Goal: Check status: Check status

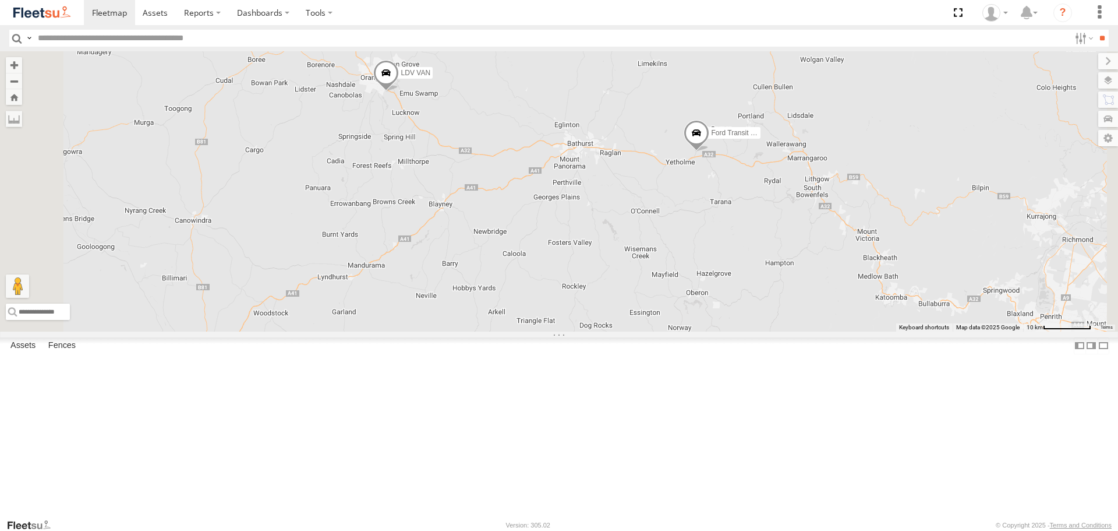
drag, startPoint x: 904, startPoint y: 275, endPoint x: 882, endPoint y: 290, distance: 27.3
click at [882, 290] on div "LDV VAN Ford Transit 2019" at bounding box center [559, 191] width 1118 height 280
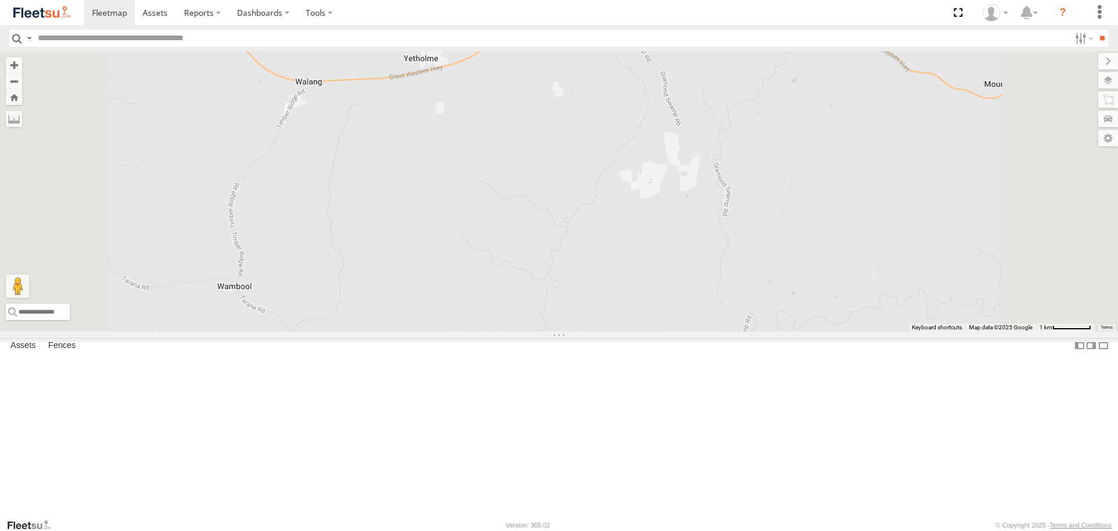
drag, startPoint x: 678, startPoint y: 123, endPoint x: 680, endPoint y: 197, distance: 74.5
click at [680, 197] on div "LDV VAN Ford Transit 2019" at bounding box center [559, 191] width 1118 height 280
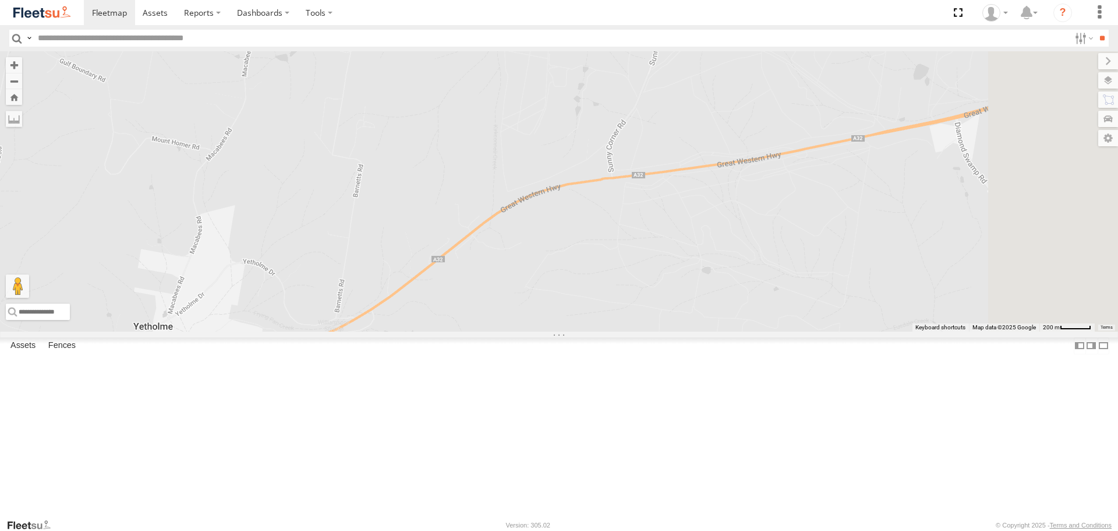
drag, startPoint x: 750, startPoint y: 125, endPoint x: 645, endPoint y: 220, distance: 141.0
click at [639, 222] on div "LDV VAN Ford Transit 2019" at bounding box center [559, 191] width 1118 height 280
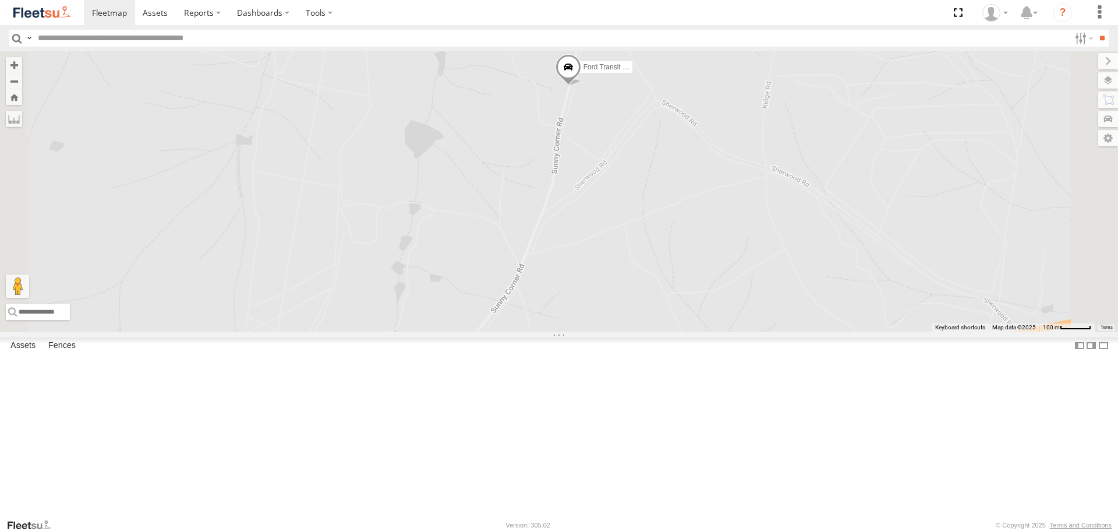
drag, startPoint x: 752, startPoint y: 108, endPoint x: 717, endPoint y: 195, distance: 93.3
click at [717, 195] on div "LDV VAN Ford Transit 2019" at bounding box center [559, 191] width 1118 height 280
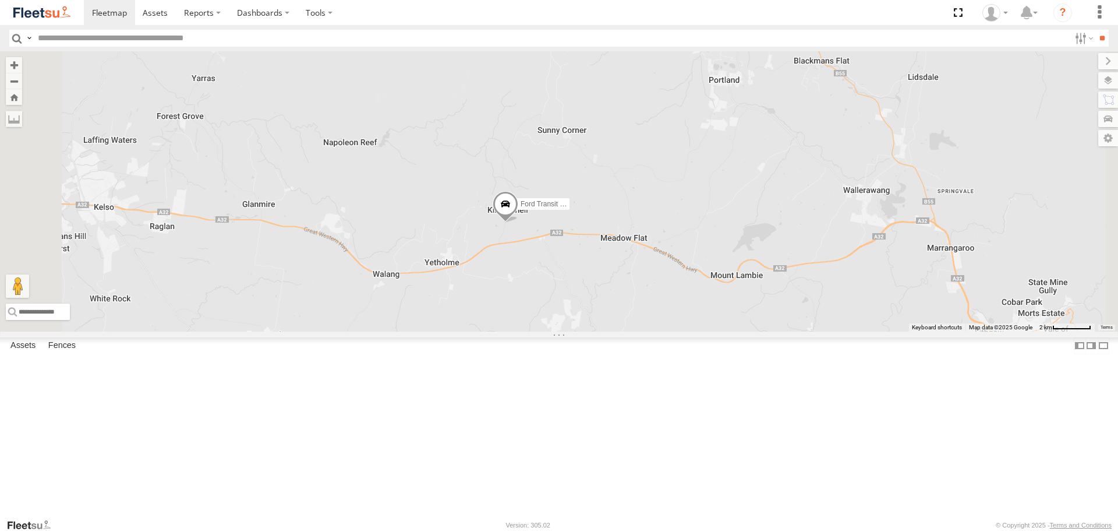
drag, startPoint x: 777, startPoint y: 125, endPoint x: 715, endPoint y: 263, distance: 150.9
click at [715, 263] on div "LDV VAN Ford Transit 2019" at bounding box center [559, 191] width 1118 height 280
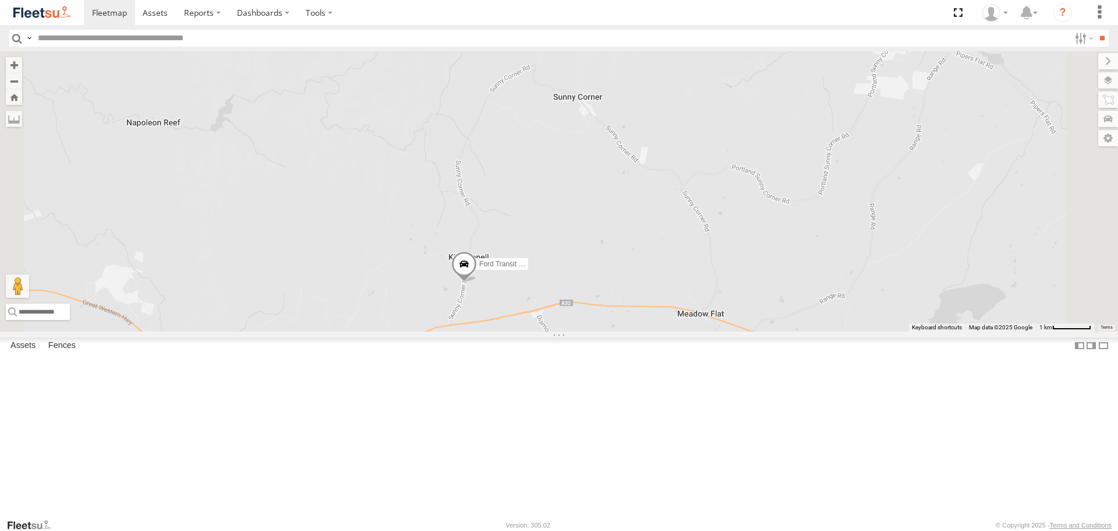
drag, startPoint x: 694, startPoint y: 363, endPoint x: 715, endPoint y: 281, distance: 84.0
click at [726, 279] on div "LDV VAN Ford Transit 2019" at bounding box center [559, 191] width 1118 height 280
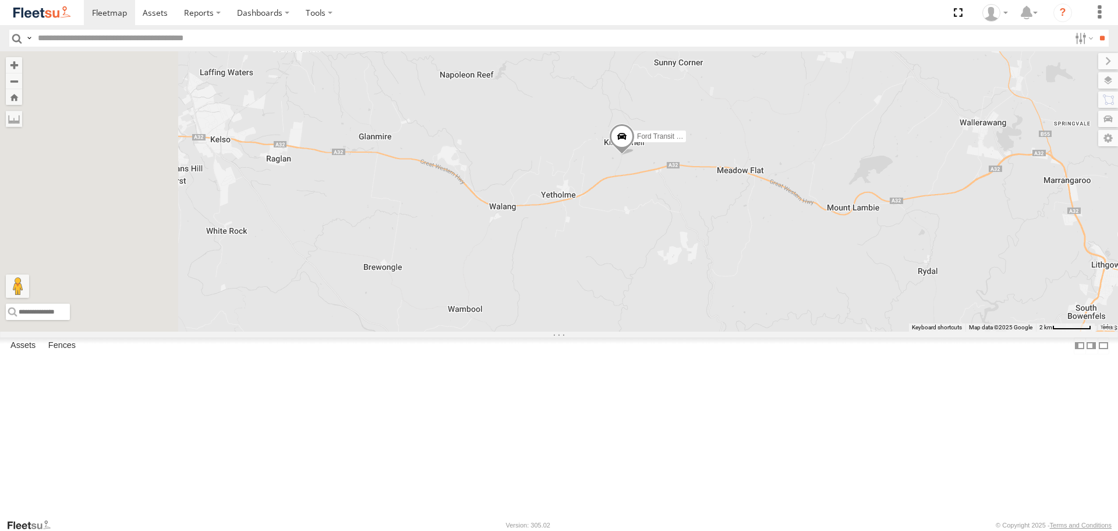
drag, startPoint x: 585, startPoint y: 153, endPoint x: 705, endPoint y: 221, distance: 137.7
click at [756, 233] on div "LDV VAN Ford Transit 2019" at bounding box center [559, 191] width 1118 height 280
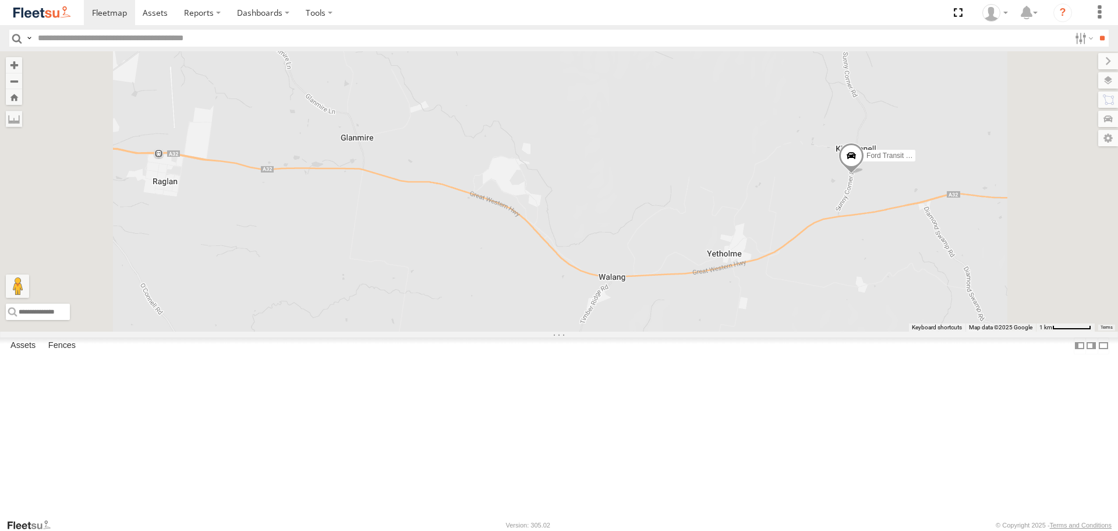
drag, startPoint x: 515, startPoint y: 196, endPoint x: 599, endPoint y: 201, distance: 83.4
click at [578, 204] on div "LDV VAN Ford Transit 2019" at bounding box center [559, 191] width 1118 height 280
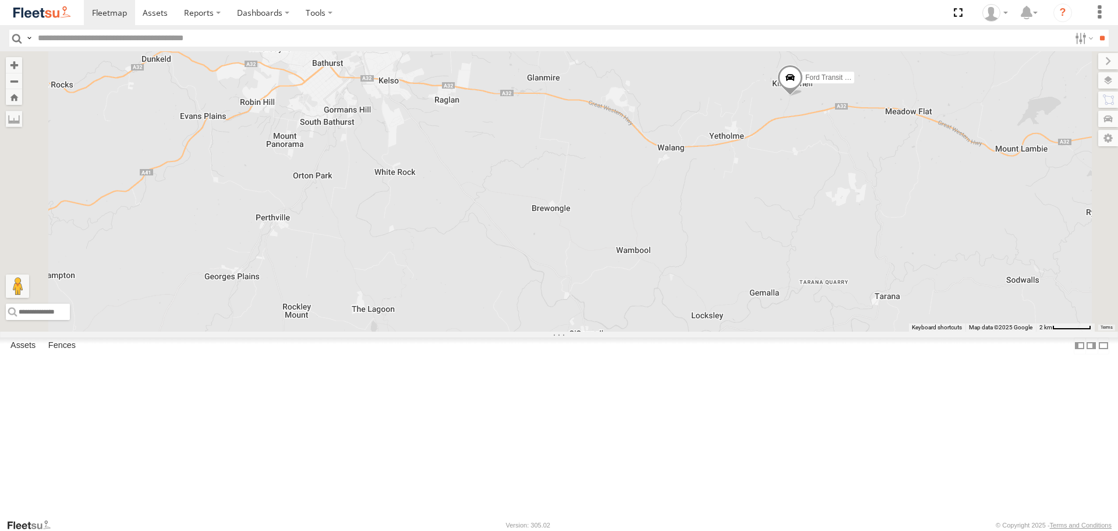
drag, startPoint x: 670, startPoint y: 139, endPoint x: 685, endPoint y: 154, distance: 21.8
click at [685, 154] on div "LDV VAN Ford Transit 2019" at bounding box center [559, 191] width 1118 height 280
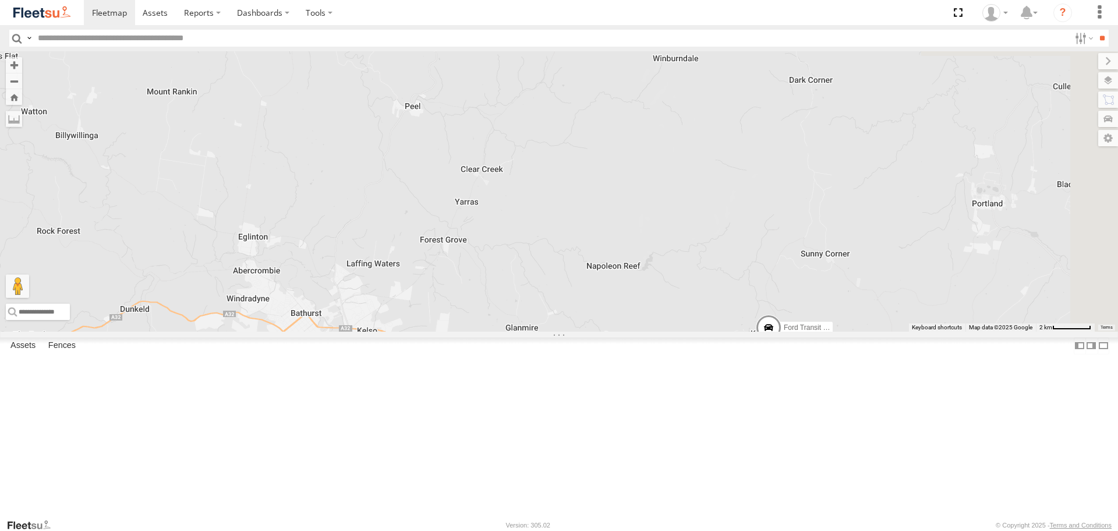
drag, startPoint x: 924, startPoint y: 293, endPoint x: 699, endPoint y: 405, distance: 251.6
click at [701, 331] on div "LDV VAN Ford Transit 2019" at bounding box center [559, 191] width 1118 height 280
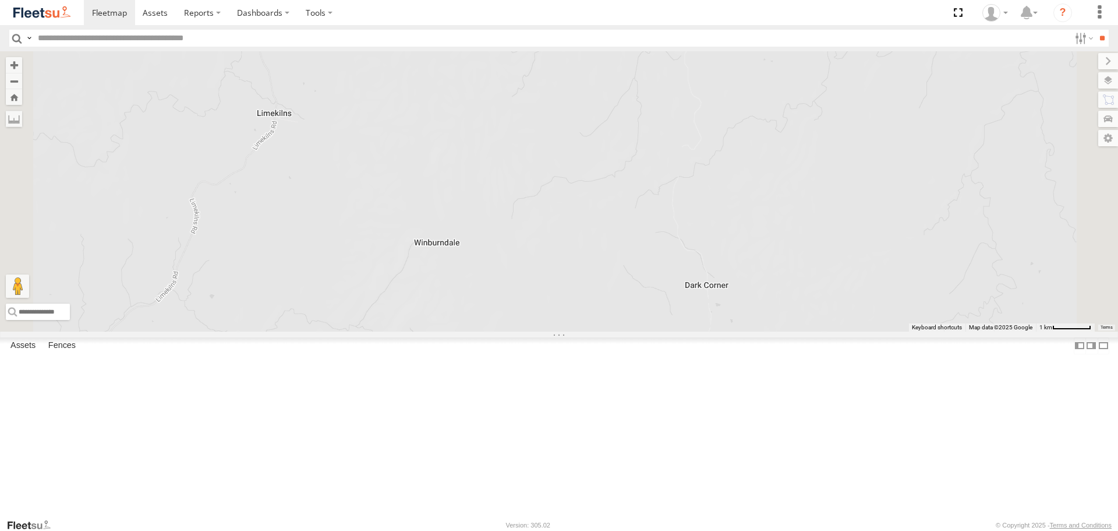
drag, startPoint x: 865, startPoint y: 296, endPoint x: 785, endPoint y: 121, distance: 193.4
click at [785, 121] on div "LDV VAN Ford Transit 2019" at bounding box center [559, 191] width 1118 height 280
drag, startPoint x: 902, startPoint y: 355, endPoint x: 971, endPoint y: 171, distance: 195.9
click at [972, 174] on div "LDV VAN Ford Transit 2019" at bounding box center [559, 191] width 1118 height 280
drag, startPoint x: 665, startPoint y: 415, endPoint x: 821, endPoint y: 114, distance: 339.1
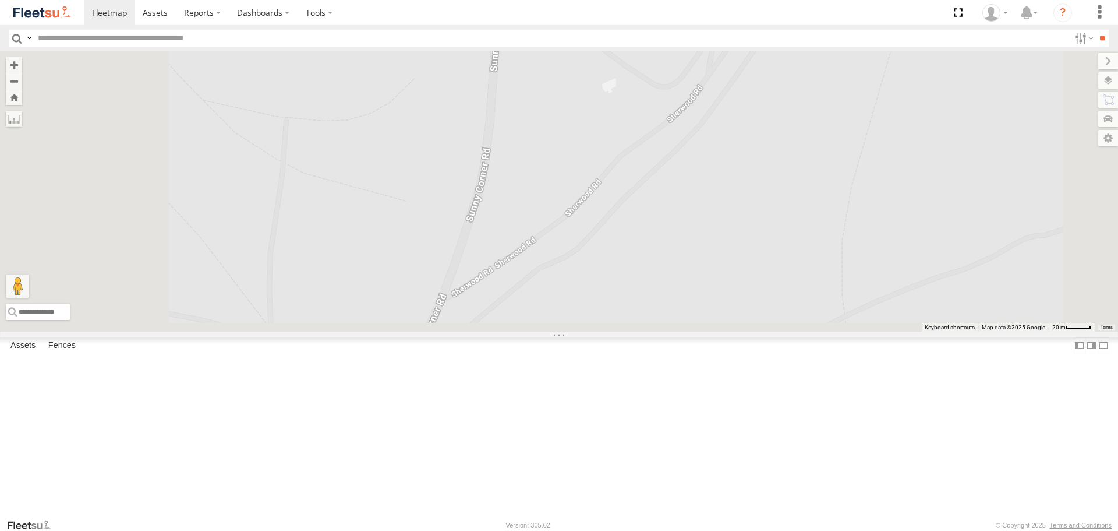
click at [801, 158] on div "LDV VAN Ford Transit 2019" at bounding box center [559, 191] width 1118 height 280
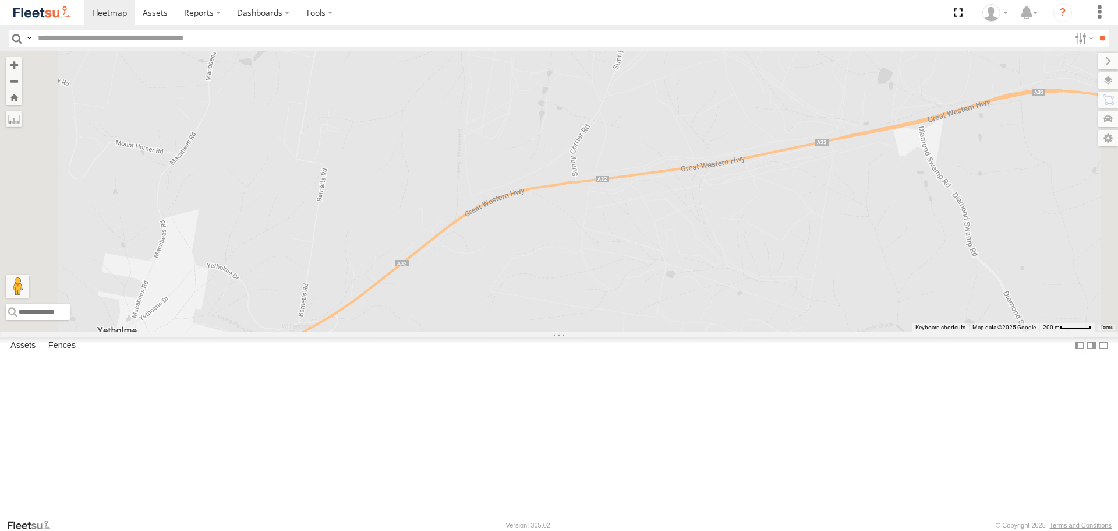
click at [0, 0] on div "All Assets" at bounding box center [0, 0] width 0 height 0
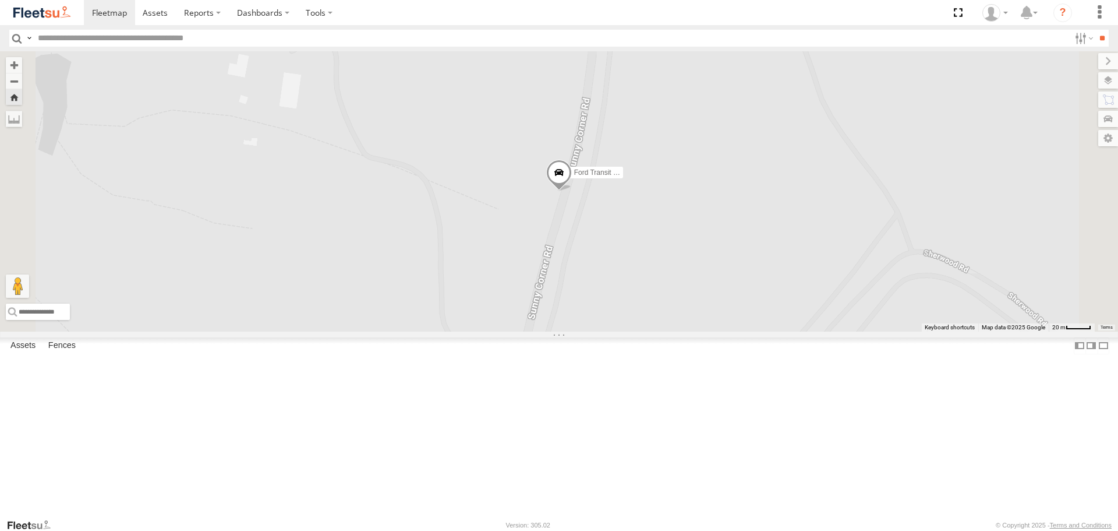
click at [0, 0] on span at bounding box center [0, 0] width 0 height 0
click at [0, 0] on link at bounding box center [0, 0] width 0 height 0
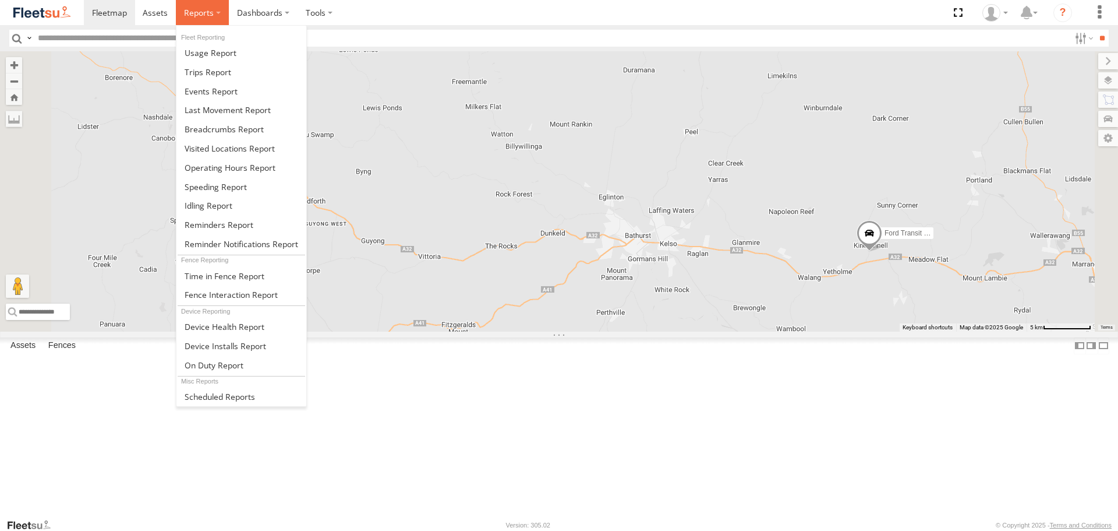
click at [188, 13] on span at bounding box center [199, 12] width 30 height 11
click at [235, 122] on link at bounding box center [241, 128] width 130 height 19
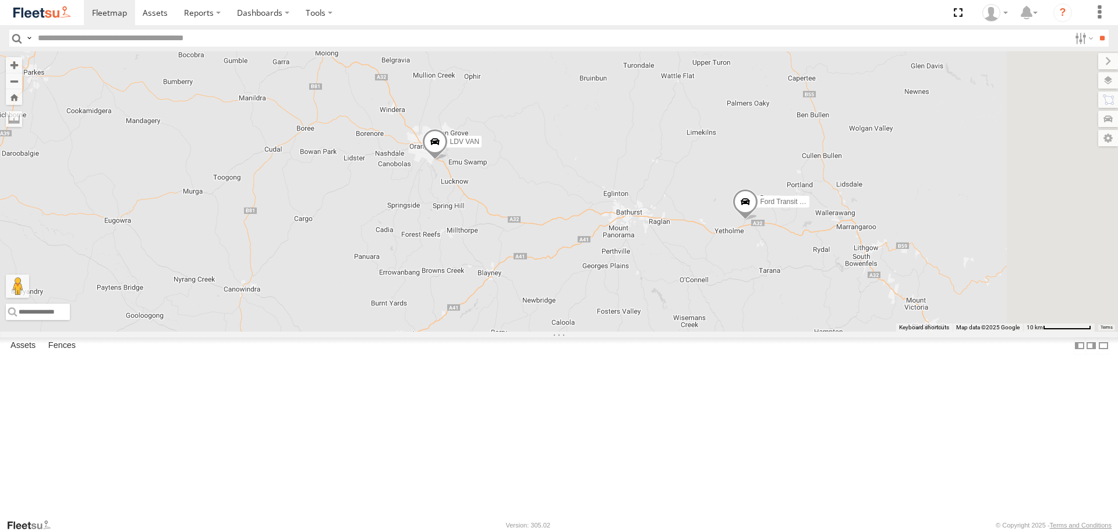
drag, startPoint x: 752, startPoint y: 321, endPoint x: 612, endPoint y: 282, distance: 145.1
click at [615, 285] on div "LDV VAN Ford Transit 2019" at bounding box center [559, 191] width 1118 height 280
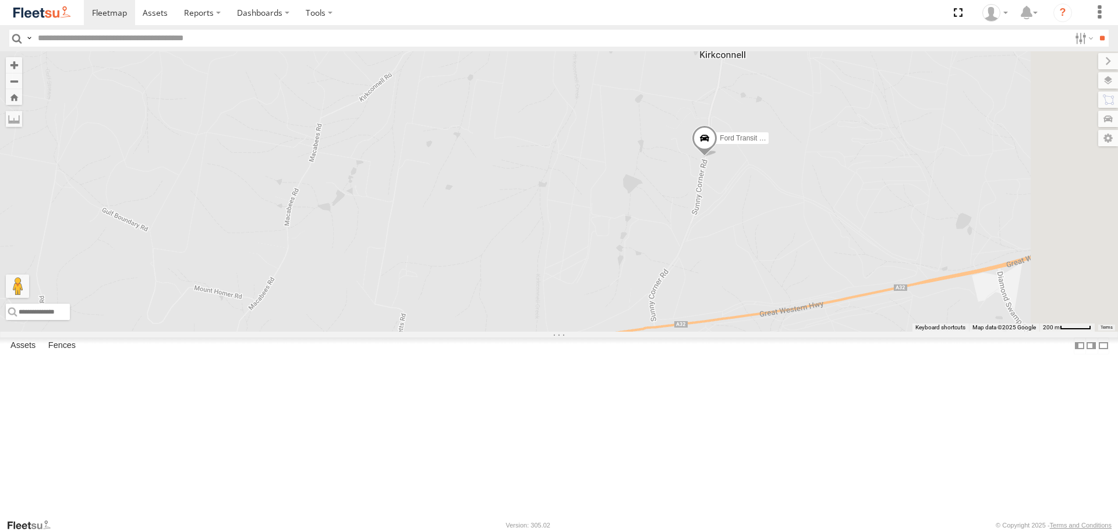
drag, startPoint x: 874, startPoint y: 214, endPoint x: 840, endPoint y: 281, distance: 75.0
click at [840, 281] on div "LDV VAN Ford Transit 2019" at bounding box center [559, 191] width 1118 height 280
click at [710, 167] on span at bounding box center [698, 151] width 26 height 31
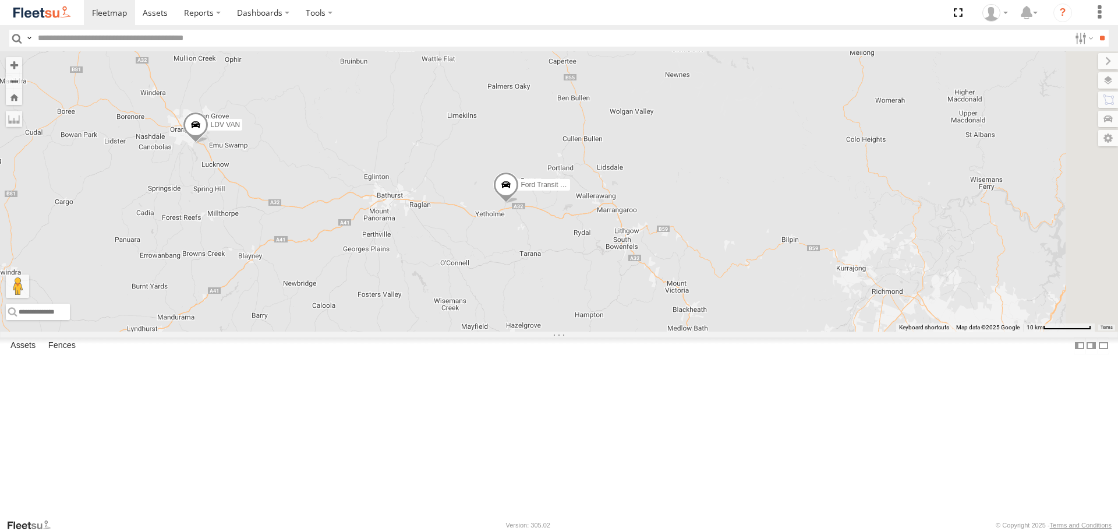
drag, startPoint x: 758, startPoint y: 331, endPoint x: 613, endPoint y: 335, distance: 144.5
click at [613, 331] on div "LDV VAN Ford Transit 2019" at bounding box center [559, 191] width 1118 height 280
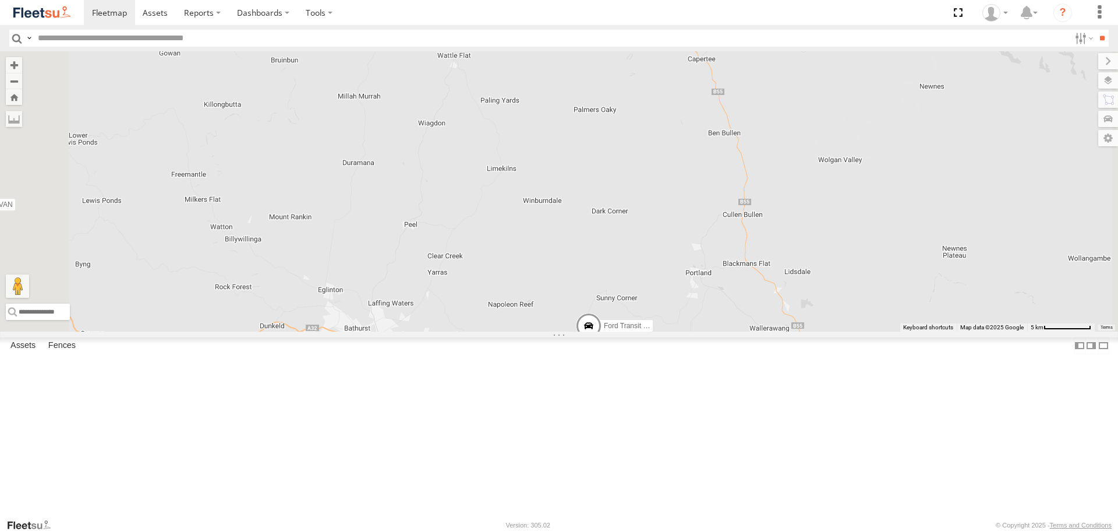
drag, startPoint x: 680, startPoint y: 444, endPoint x: 650, endPoint y: 267, distance: 179.5
click at [650, 272] on div "LDV VAN Ford Transit 2019" at bounding box center [559, 191] width 1118 height 280
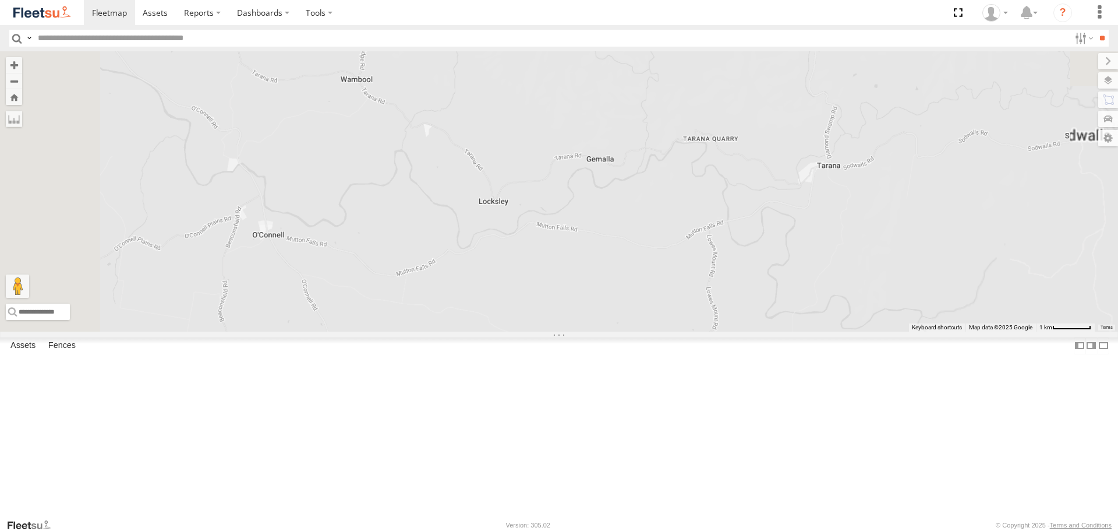
drag, startPoint x: 733, startPoint y: 108, endPoint x: 623, endPoint y: 434, distance: 344.0
click at [656, 331] on div "LDV VAN Ford Transit 2019" at bounding box center [559, 191] width 1118 height 280
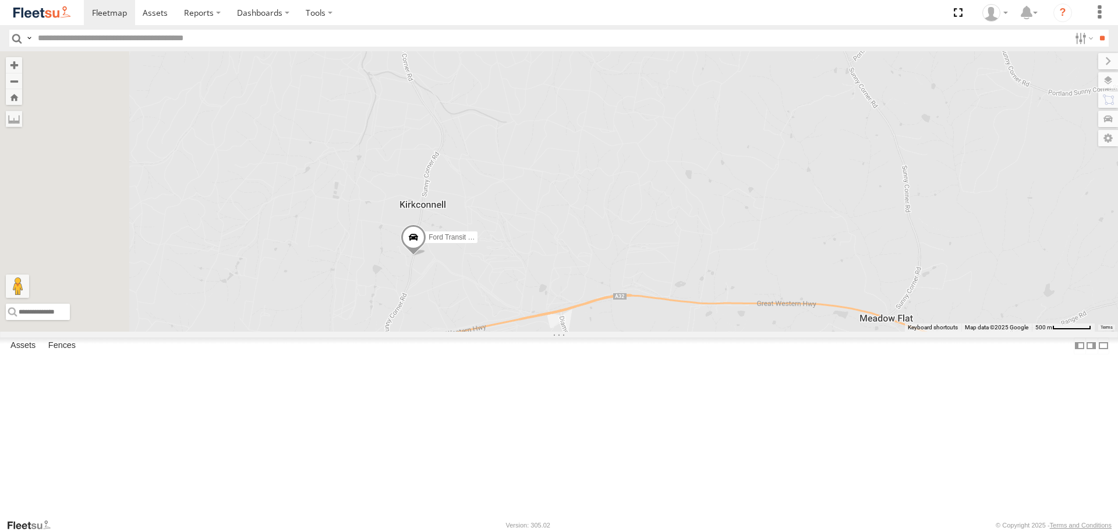
drag, startPoint x: 618, startPoint y: 415, endPoint x: 677, endPoint y: 331, distance: 102.4
click at [677, 331] on div "LDV VAN Ford Transit 2019" at bounding box center [559, 191] width 1118 height 280
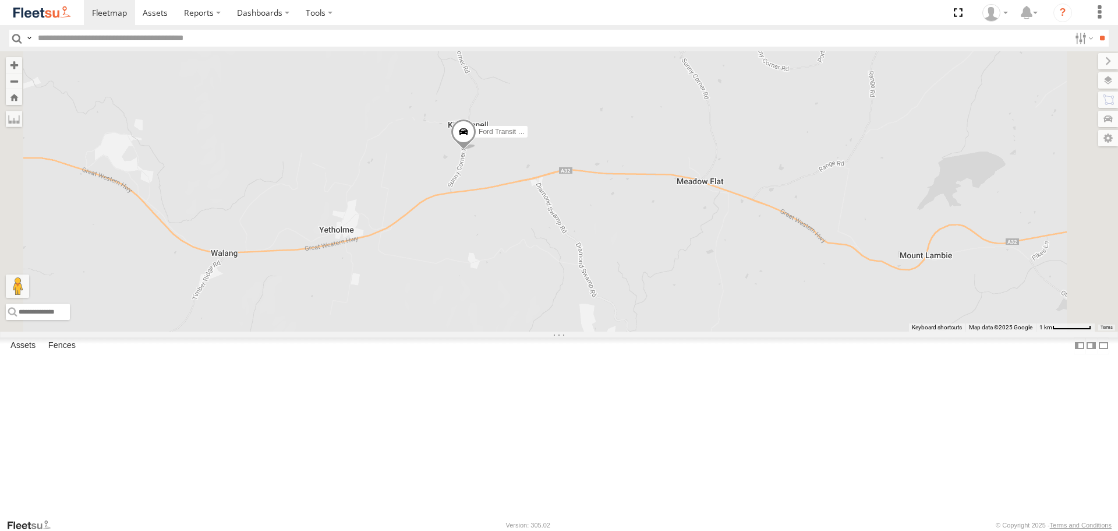
click at [476, 150] on span at bounding box center [464, 134] width 26 height 31
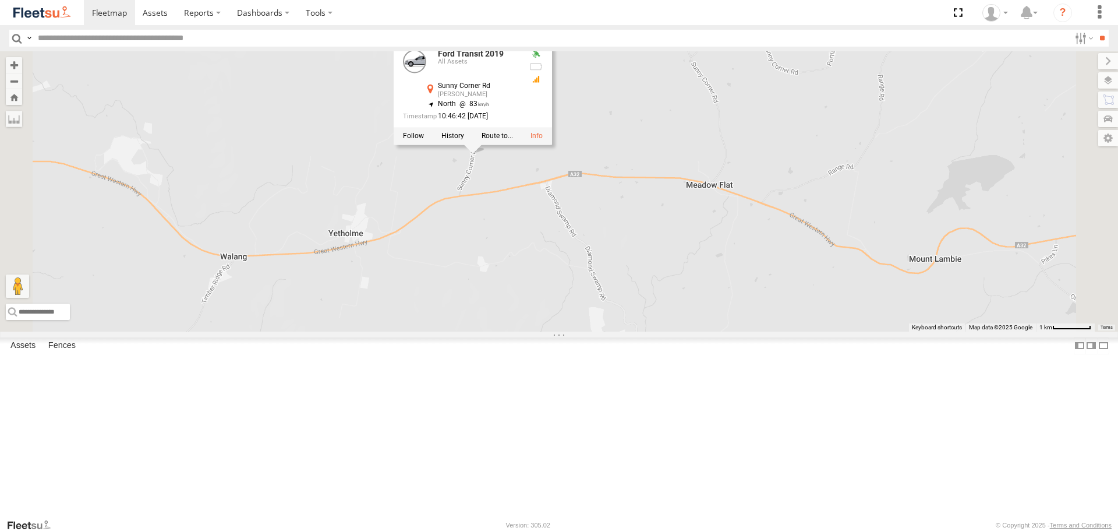
drag, startPoint x: 360, startPoint y: 203, endPoint x: 370, endPoint y: 207, distance: 11.0
click at [370, 207] on div "LDV VAN Ford Transit 2019 Ford Transit 2019 All Assets Sunny Corner Rd Kirkconn…" at bounding box center [559, 191] width 1118 height 280
click at [0, 0] on link at bounding box center [0, 0] width 0 height 0
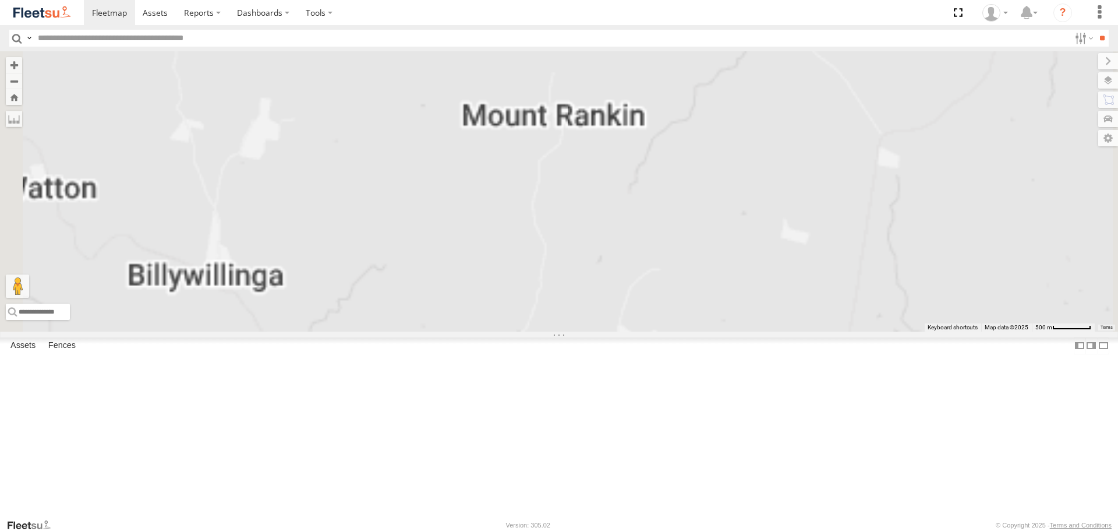
drag, startPoint x: 819, startPoint y: 320, endPoint x: 154, endPoint y: 70, distance: 710.1
click at [171, 77] on main "← Move left → Move right ↑ Move up ↓ Move down + Zoom in - Zoom out Home Jump l…" at bounding box center [559, 284] width 1118 height 466
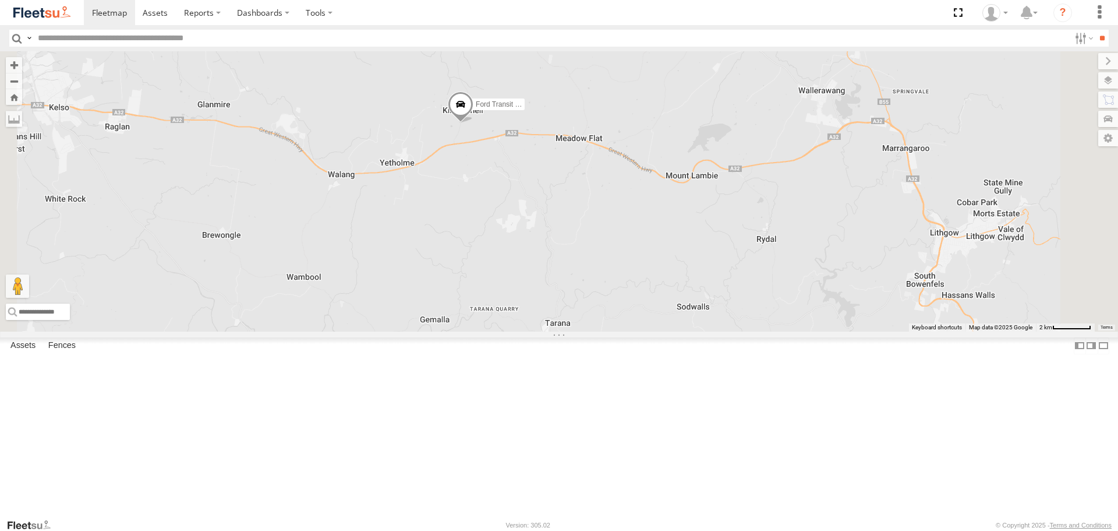
drag, startPoint x: 621, startPoint y: 197, endPoint x: 617, endPoint y: 227, distance: 30.1
click at [617, 227] on div "LDV VAN Ford Transit 2019" at bounding box center [559, 191] width 1118 height 280
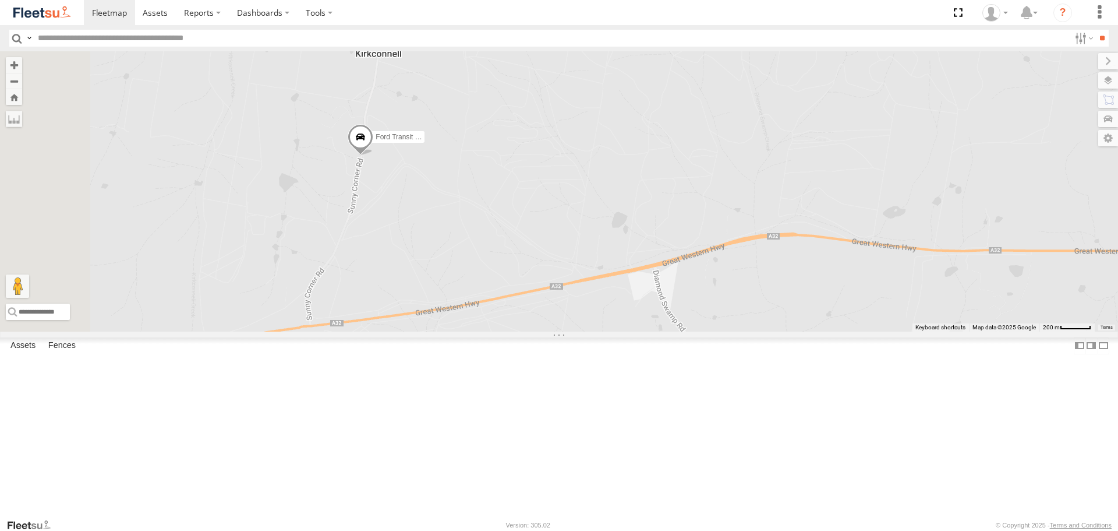
drag, startPoint x: 573, startPoint y: 257, endPoint x: 620, endPoint y: 224, distance: 57.2
click at [630, 220] on div "LDV VAN Ford Transit 2019" at bounding box center [559, 191] width 1118 height 280
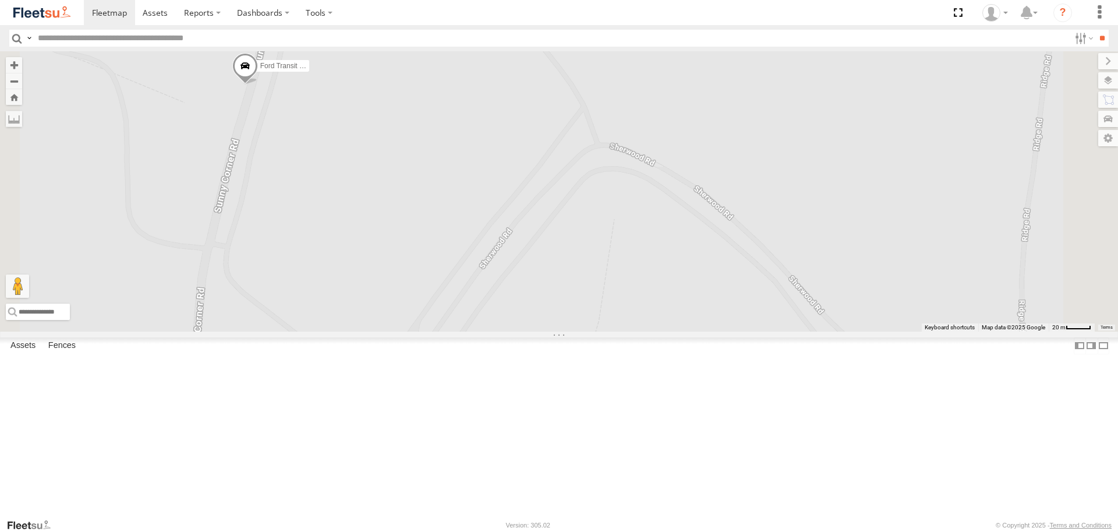
drag, startPoint x: 475, startPoint y: 175, endPoint x: 520, endPoint y: 187, distance: 46.9
click at [520, 187] on div "LDV VAN Ford Transit 2019" at bounding box center [559, 191] width 1118 height 280
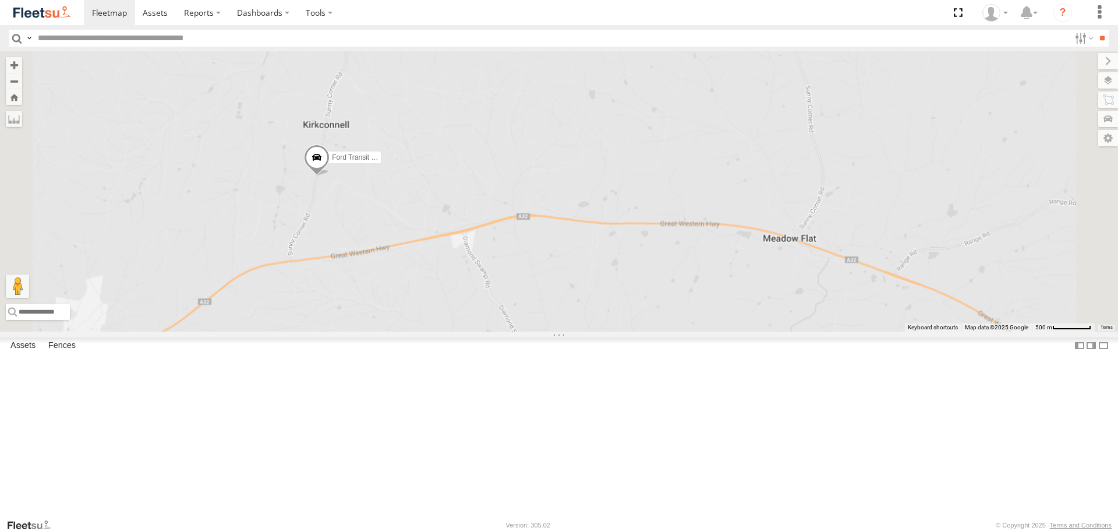
drag, startPoint x: 562, startPoint y: 199, endPoint x: 568, endPoint y: 277, distance: 78.3
click at [568, 277] on div "LDV VAN Ford Transit 2019" at bounding box center [559, 191] width 1118 height 280
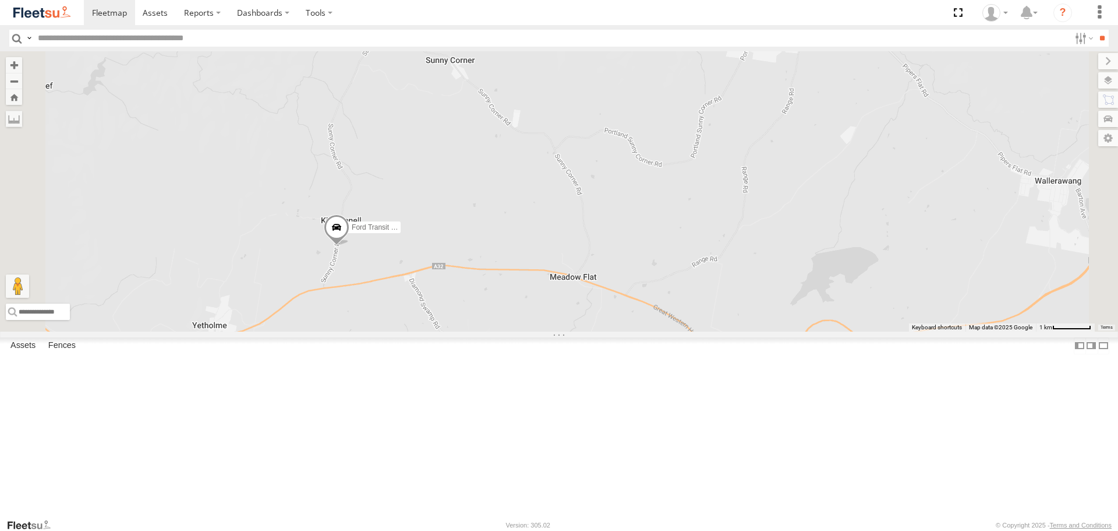
drag, startPoint x: 525, startPoint y: 155, endPoint x: 524, endPoint y: 324, distance: 169.5
click at [524, 324] on div "LDV VAN Ford Transit 2019" at bounding box center [559, 191] width 1118 height 280
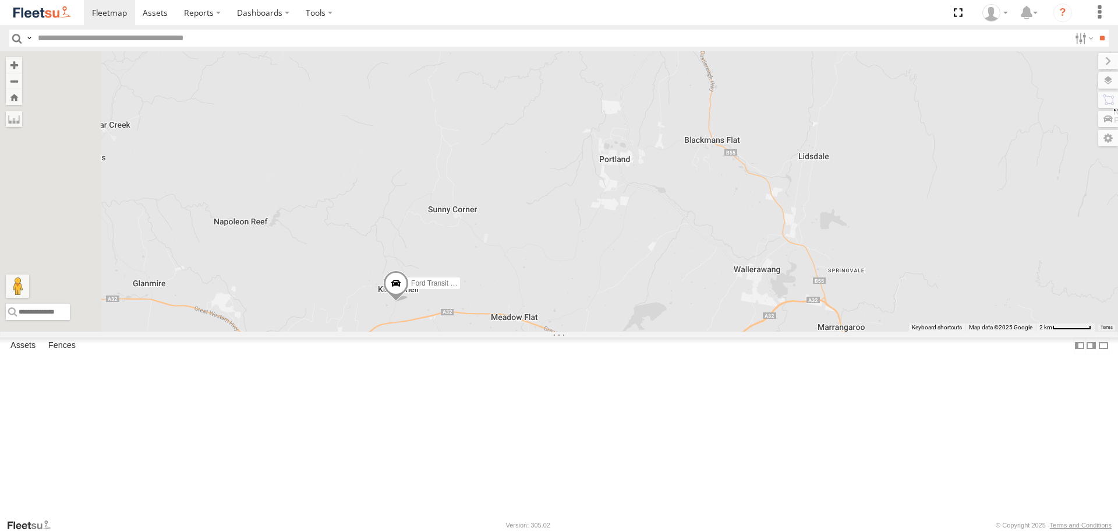
drag, startPoint x: 448, startPoint y: 261, endPoint x: 557, endPoint y: 239, distance: 110.6
click at [557, 239] on div "LDV VAN Ford Transit 2019" at bounding box center [559, 191] width 1118 height 280
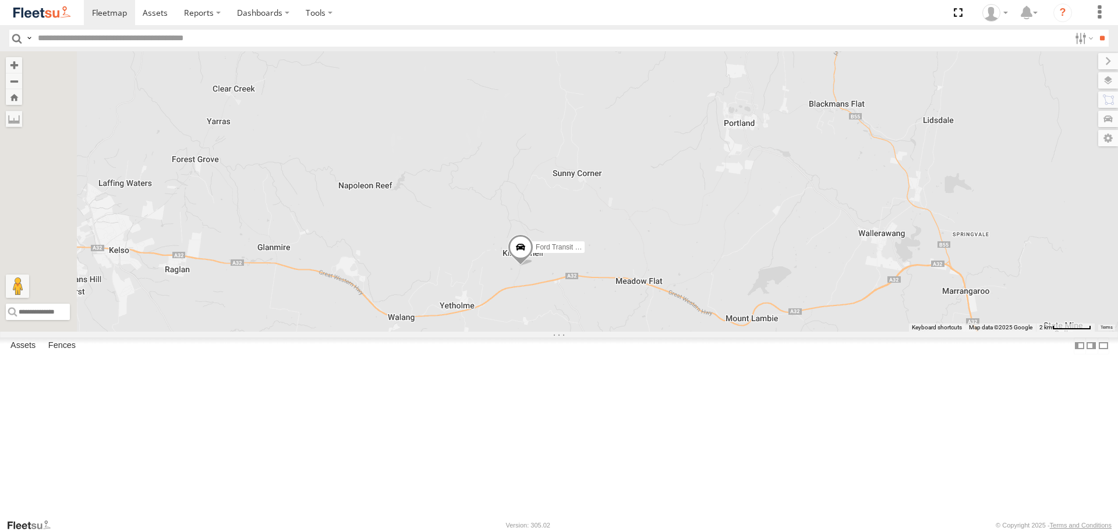
drag, startPoint x: 557, startPoint y: 239, endPoint x: 612, endPoint y: 214, distance: 60.5
click at [612, 214] on div "LDV VAN Ford Transit 2019" at bounding box center [559, 191] width 1118 height 280
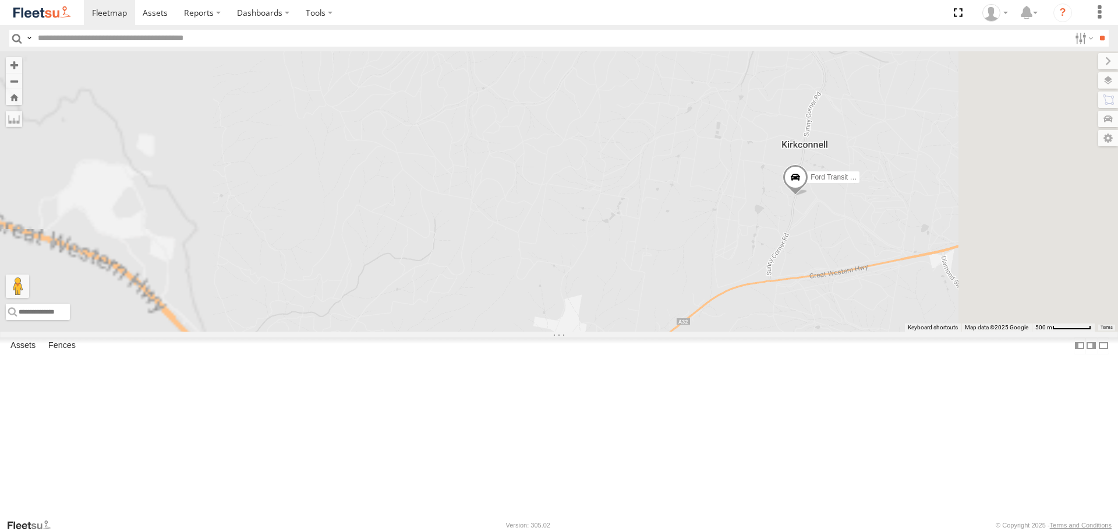
drag, startPoint x: 800, startPoint y: 182, endPoint x: 556, endPoint y: 321, distance: 280.6
click at [556, 321] on div "LDV VAN Ford Transit 2019" at bounding box center [559, 191] width 1118 height 280
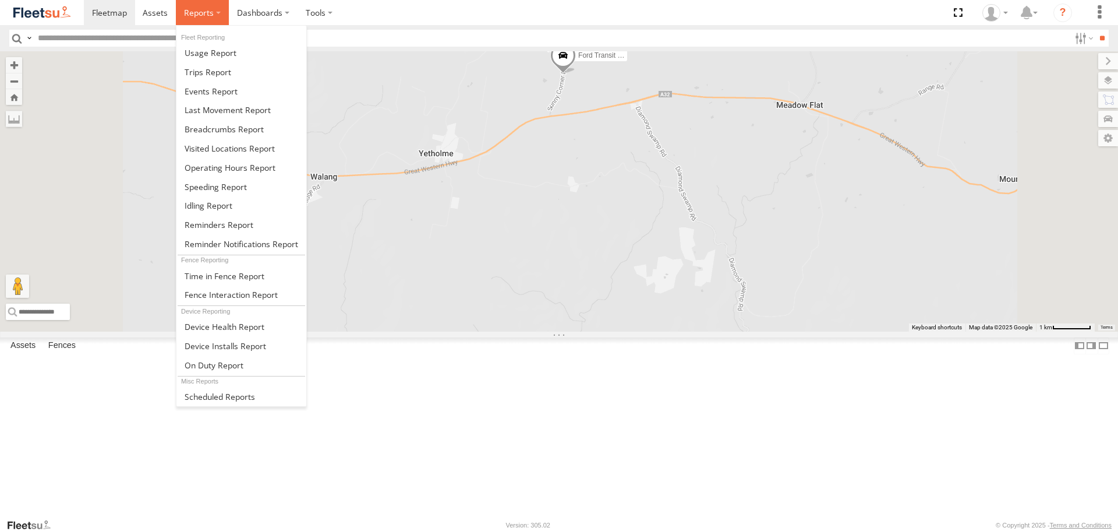
click at [211, 10] on span at bounding box center [199, 12] width 30 height 11
click at [243, 120] on link at bounding box center [241, 128] width 130 height 19
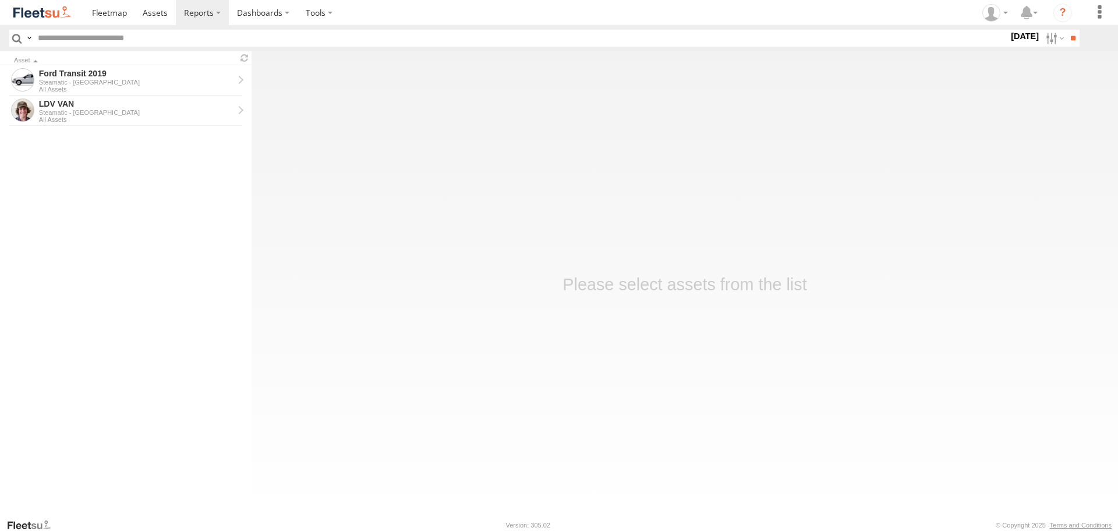
click at [688, 286] on main "Asset Ford Transit 2019 Steamatic - Central West All Assets LDV VAN Steamatic -…" at bounding box center [559, 284] width 1118 height 466
click at [155, 84] on div "Steamatic - [GEOGRAPHIC_DATA]" at bounding box center [136, 82] width 195 height 7
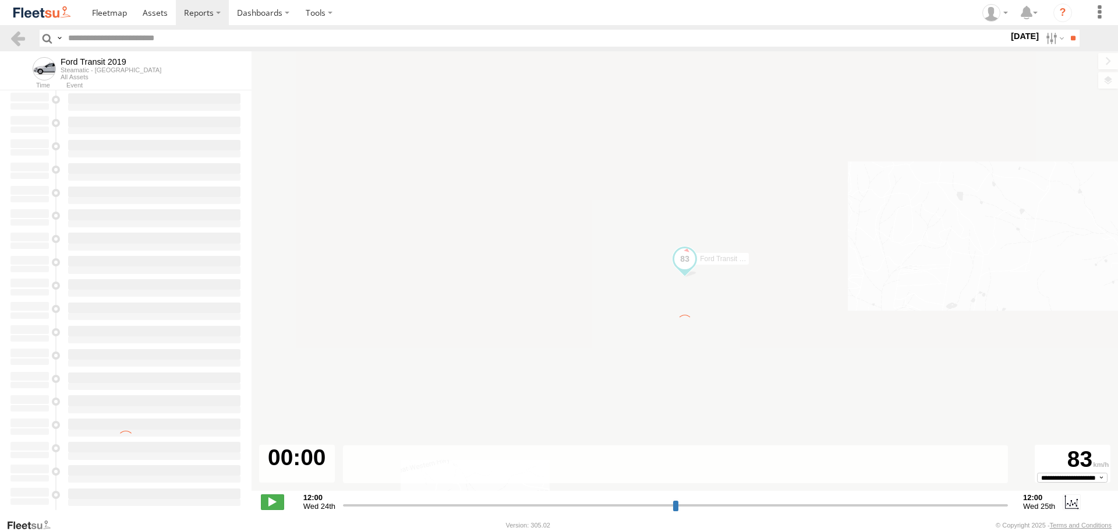
type input "**********"
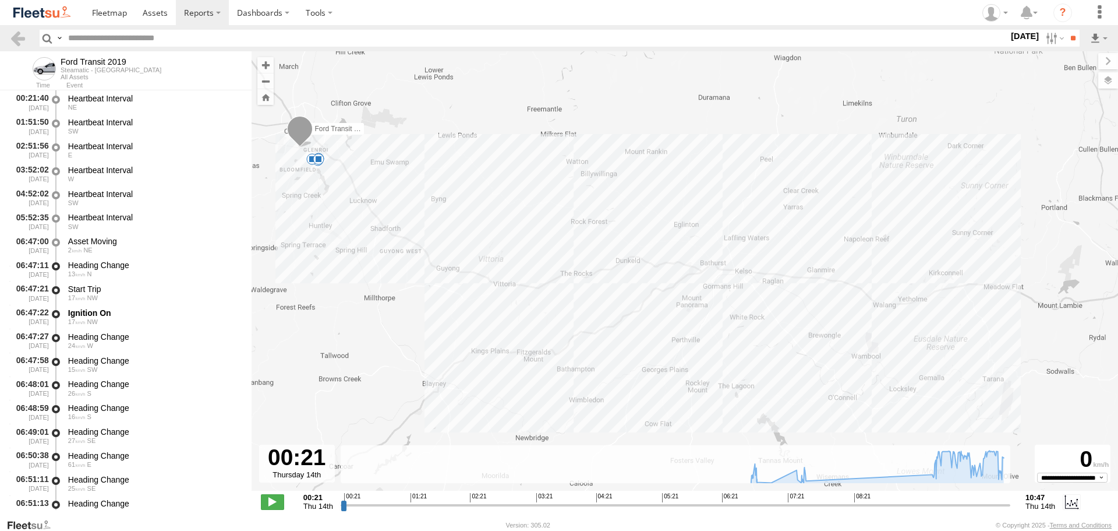
drag, startPoint x: 809, startPoint y: 344, endPoint x: 619, endPoint y: 266, distance: 205.5
click at [619, 266] on div "Ford Transit 2019 06:55 Thu 07:09 Thu 07:34 Thu 08:41 Thu" at bounding box center [685, 276] width 867 height 451
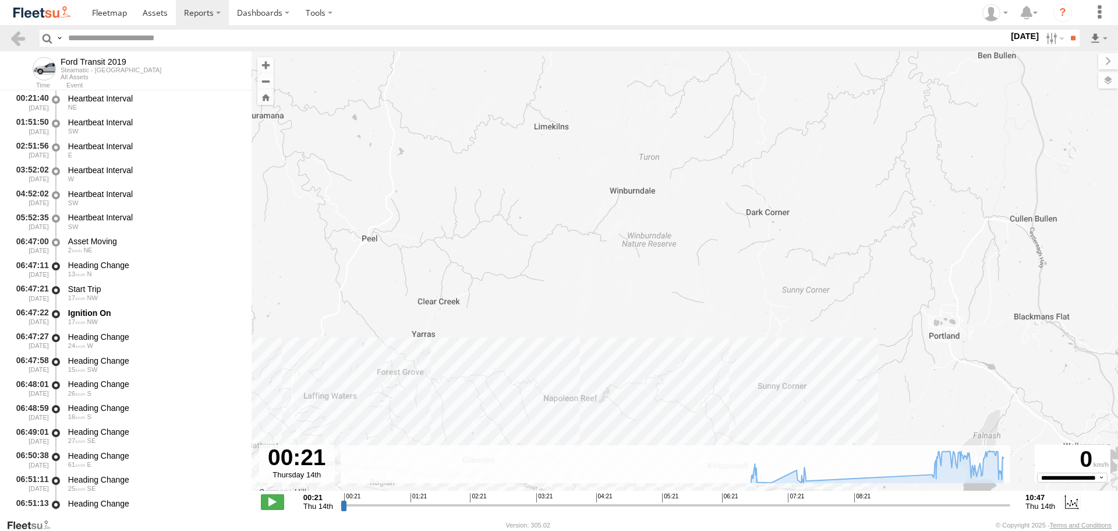
drag, startPoint x: 1023, startPoint y: 197, endPoint x: 764, endPoint y: 366, distance: 309.0
click at [787, 400] on div "Ford Transit 2019 06:55 Thu 07:09 Thu 07:34 Thu 08:41 Thu" at bounding box center [685, 276] width 867 height 451
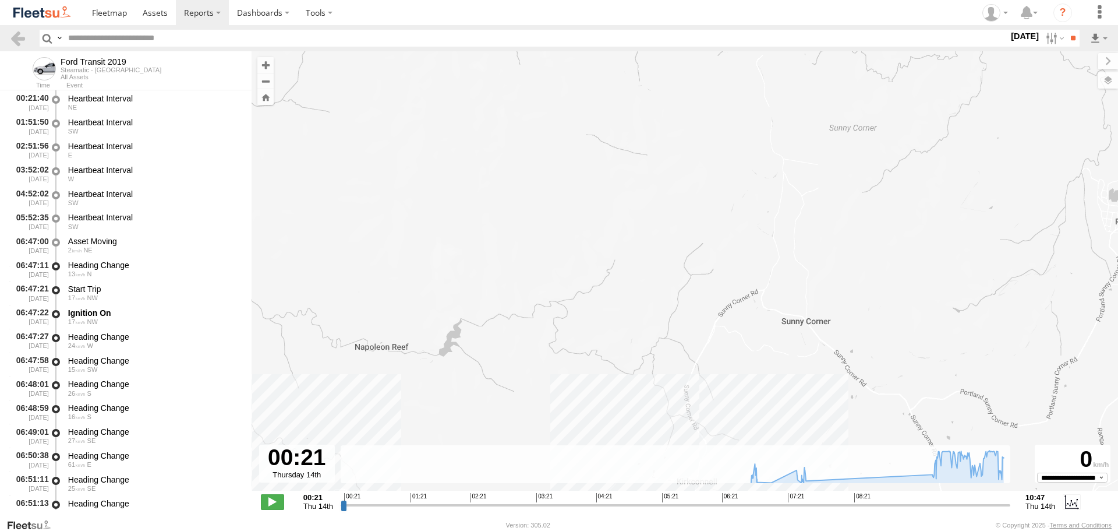
drag, startPoint x: 798, startPoint y: 387, endPoint x: 715, endPoint y: 257, distance: 154.4
click at [716, 257] on div "Ford Transit 2019 06:55 Thu 07:09 Thu 07:34 Thu 08:41 Thu" at bounding box center [685, 276] width 867 height 451
drag, startPoint x: 870, startPoint y: 121, endPoint x: 759, endPoint y: 277, distance: 191.8
click at [759, 277] on div "Ford Transit 2019 06:55 Thu 07:09 Thu 07:34 Thu 08:41 Thu" at bounding box center [685, 276] width 867 height 451
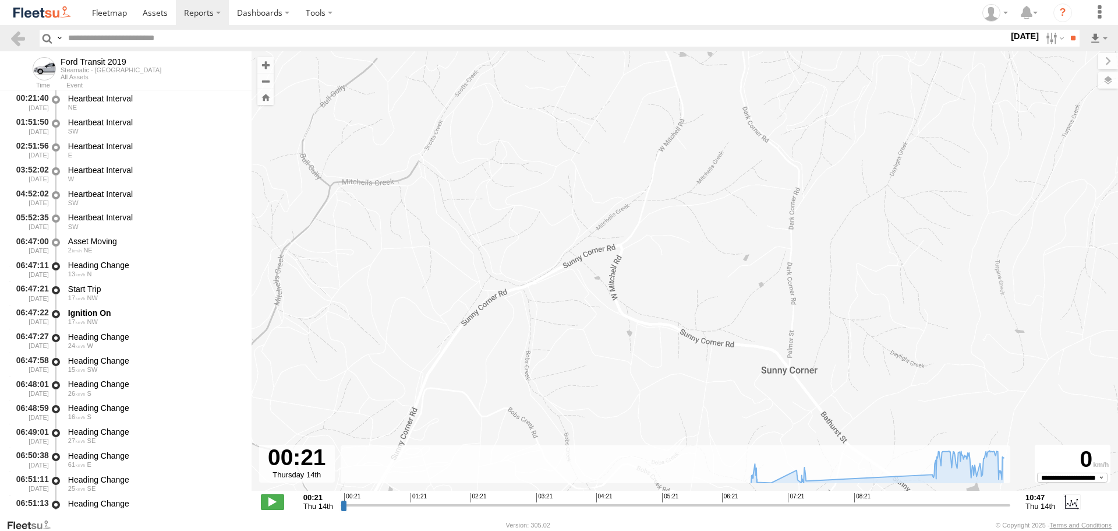
drag, startPoint x: 733, startPoint y: 293, endPoint x: 718, endPoint y: -60, distance: 353.2
click at [718, 0] on html at bounding box center [559, 265] width 1118 height 531
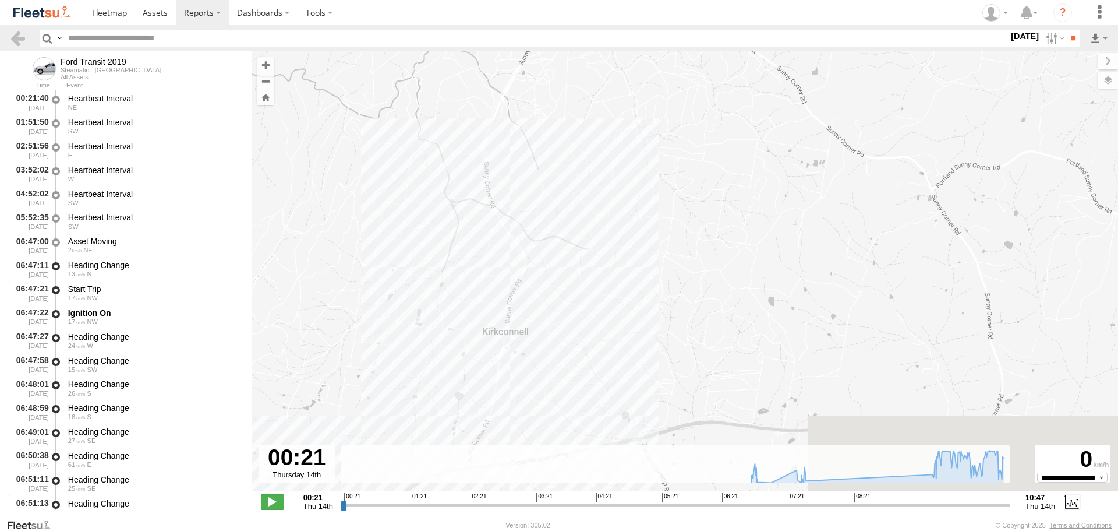
drag, startPoint x: 627, startPoint y: 340, endPoint x: 635, endPoint y: 62, distance: 277.9
click at [635, 62] on div "Ford Transit 2019 06:55 Thu 07:09 Thu 07:34 Thu 08:41 Thu" at bounding box center [685, 276] width 867 height 451
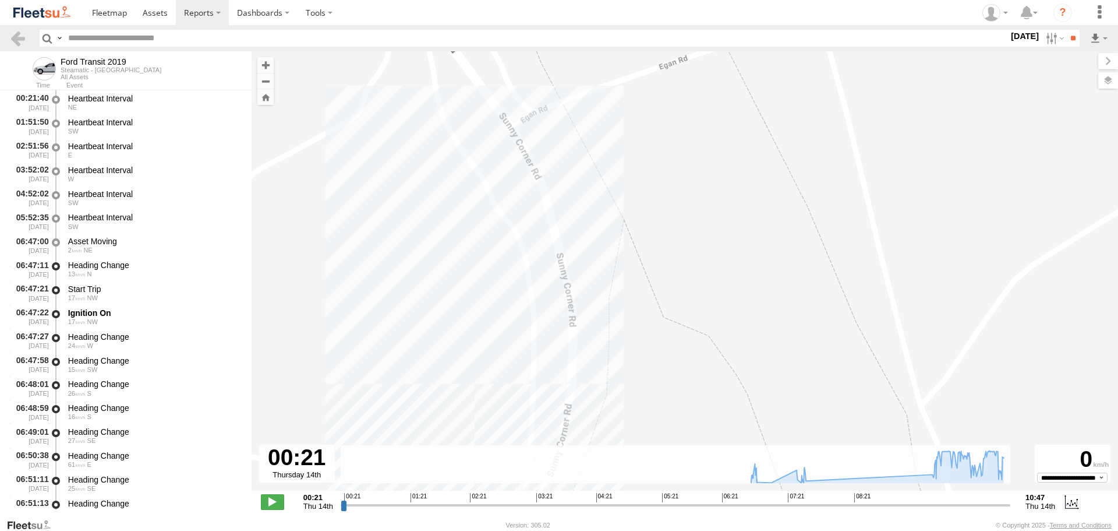
drag, startPoint x: 568, startPoint y: 111, endPoint x: 554, endPoint y: 76, distance: 37.3
click at [550, 92] on div "Ford Transit 2019 06:55 Thu 07:09 Thu 07:34 Thu 08:41 Thu" at bounding box center [685, 276] width 867 height 451
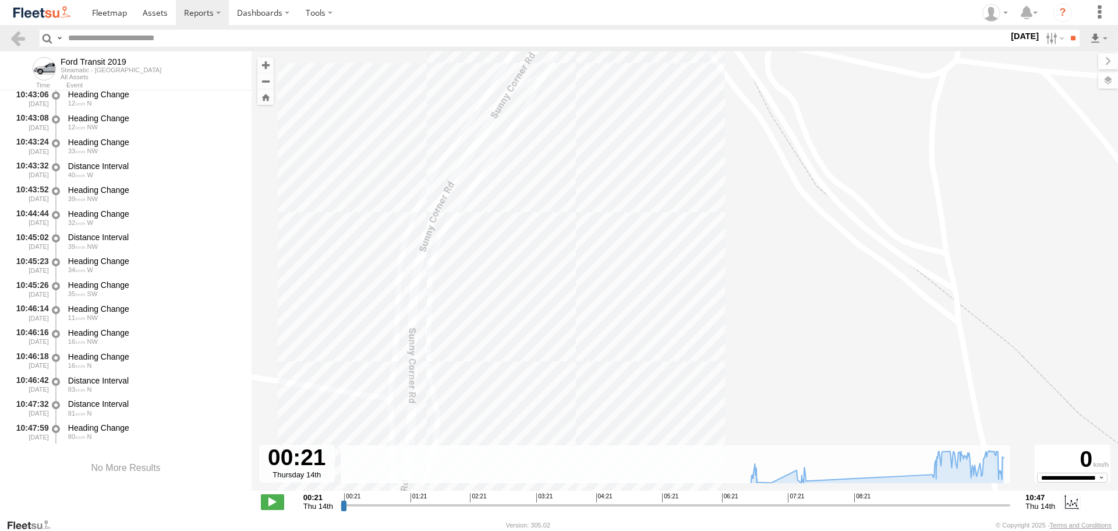
scroll to position [5074, 0]
click at [143, 455] on div at bounding box center [126, 465] width 252 height 49
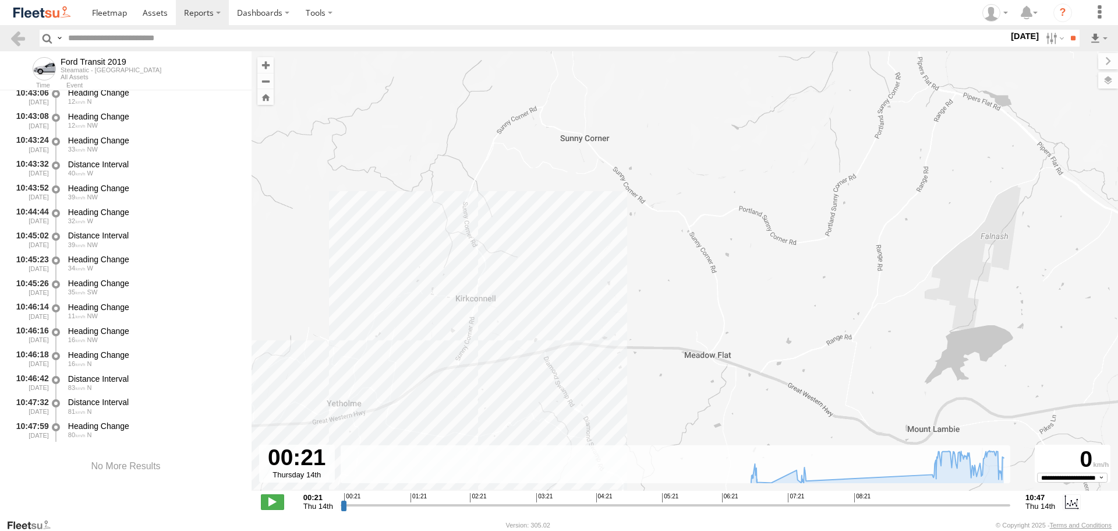
drag, startPoint x: 516, startPoint y: 234, endPoint x: 571, endPoint y: 252, distance: 57.6
click at [570, 252] on div "Ford Transit 2019 06:55 Thu 07:09 Thu 07:34 Thu 08:41 Thu" at bounding box center [685, 276] width 867 height 451
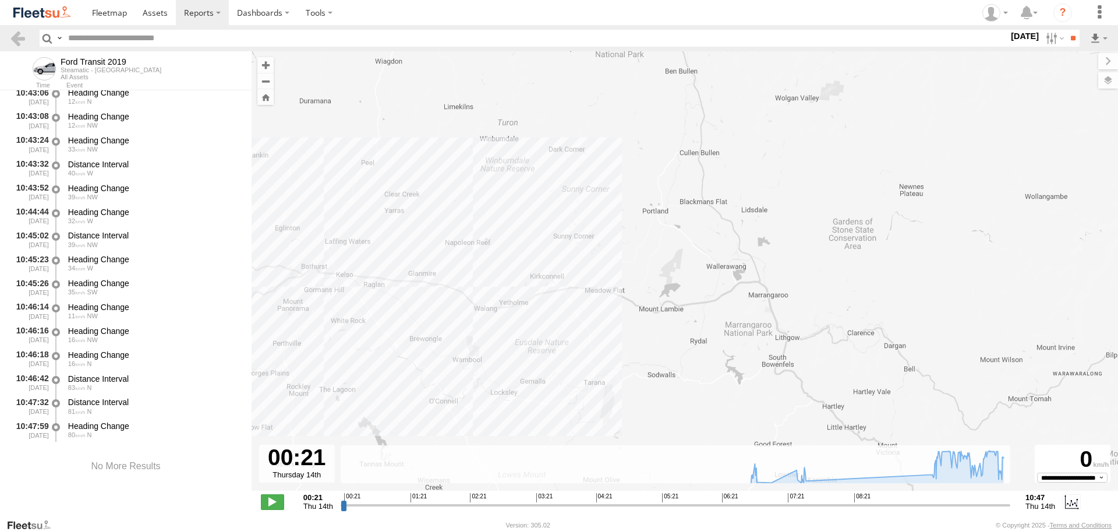
drag, startPoint x: 525, startPoint y: 130, endPoint x: 647, endPoint y: 200, distance: 140.9
click at [645, 200] on div "Ford Transit 2019 06:55 Thu 07:09 Thu 07:34 Thu 08:41 Thu" at bounding box center [685, 276] width 867 height 451
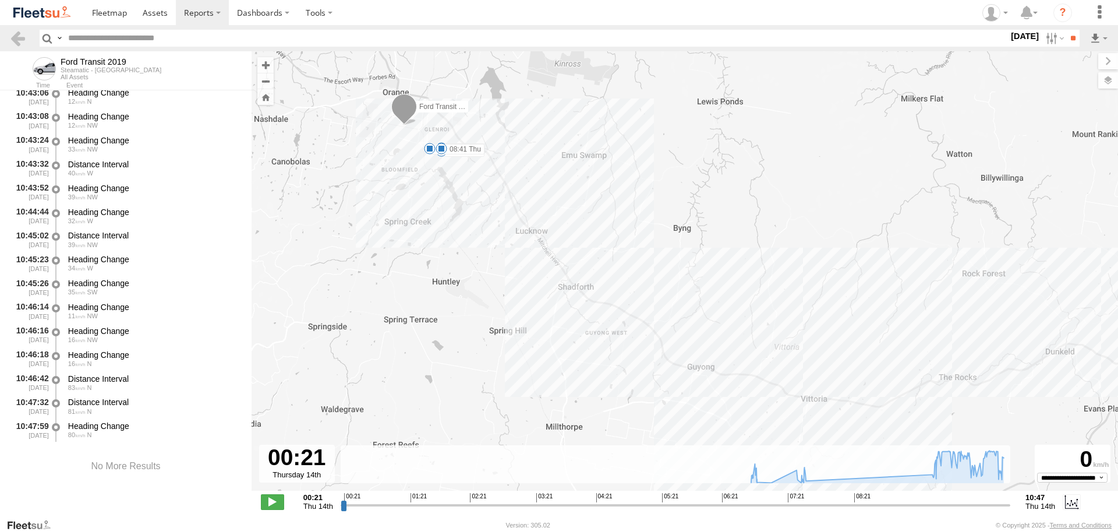
drag, startPoint x: 788, startPoint y: 219, endPoint x: 623, endPoint y: 131, distance: 187.8
click at [623, 131] on div "Ford Transit 2019 06:55 Thu 07:09 Thu 07:34 Thu 08:41 Thu" at bounding box center [685, 276] width 867 height 451
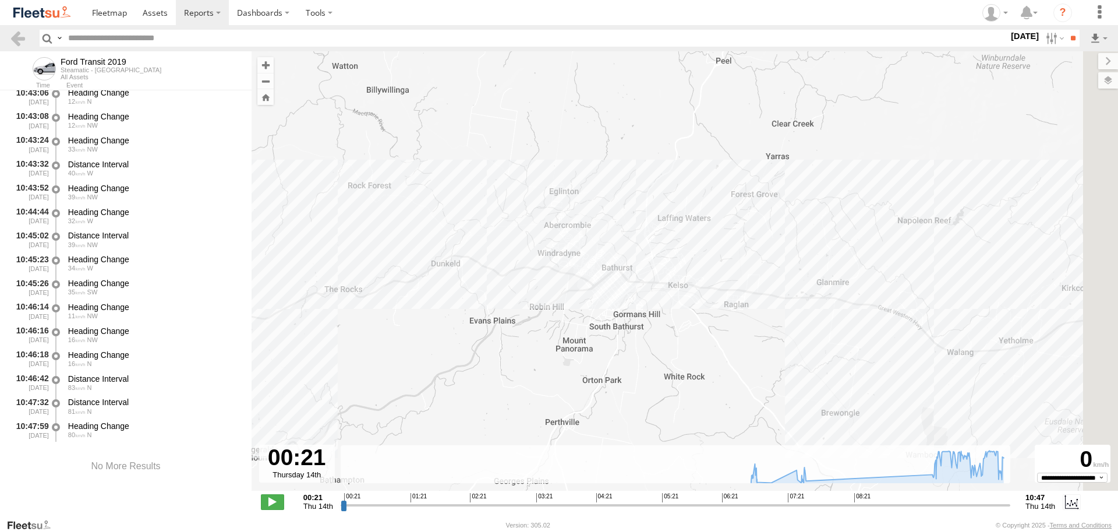
drag, startPoint x: 918, startPoint y: 182, endPoint x: 441, endPoint y: 227, distance: 478.5
click at [440, 227] on div "Ford Transit 2019 06:55 Thu 07:09 Thu 07:34 Thu 08:41 Thu" at bounding box center [685, 276] width 867 height 451
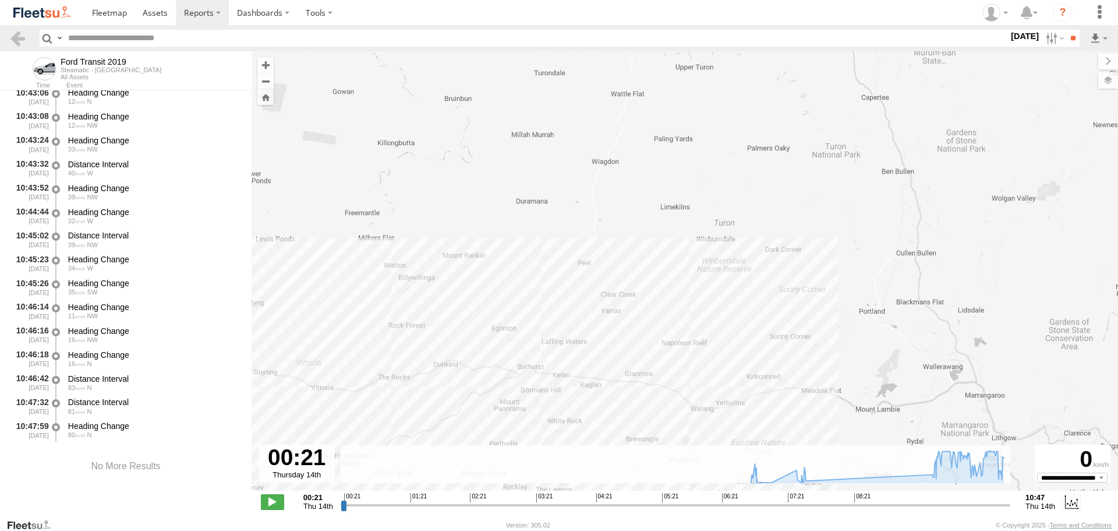
drag, startPoint x: 726, startPoint y: 93, endPoint x: 669, endPoint y: 244, distance: 161.8
click at [669, 244] on div "Ford Transit 2019 06:55 Thu 07:09 Thu 07:34 Thu 08:41 Thu" at bounding box center [685, 276] width 867 height 451
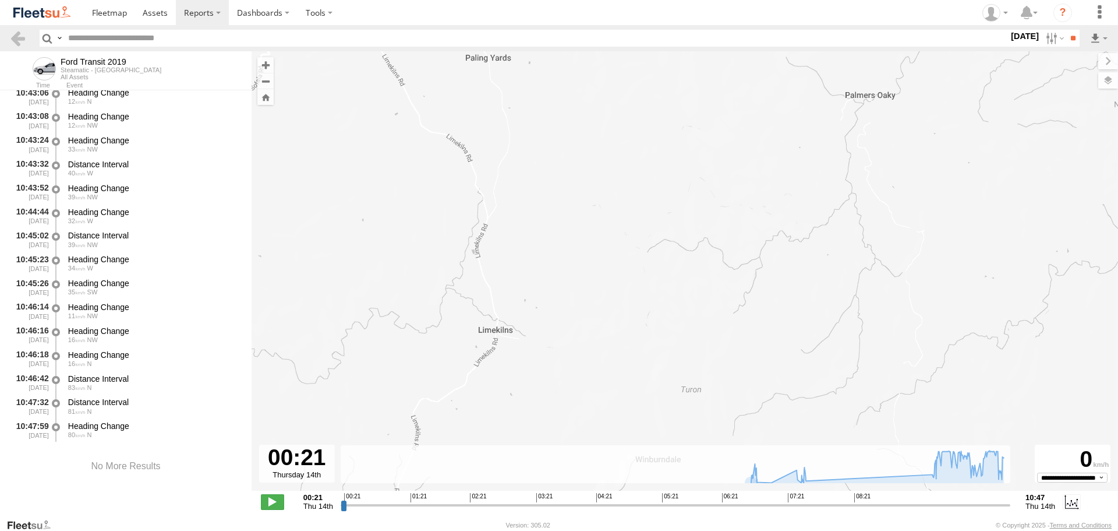
drag, startPoint x: 728, startPoint y: 147, endPoint x: 647, endPoint y: 208, distance: 101.8
click at [647, 208] on div "Ford Transit 2019 06:55 Thu 07:09 Thu 07:34 Thu 08:41 Thu" at bounding box center [685, 276] width 867 height 451
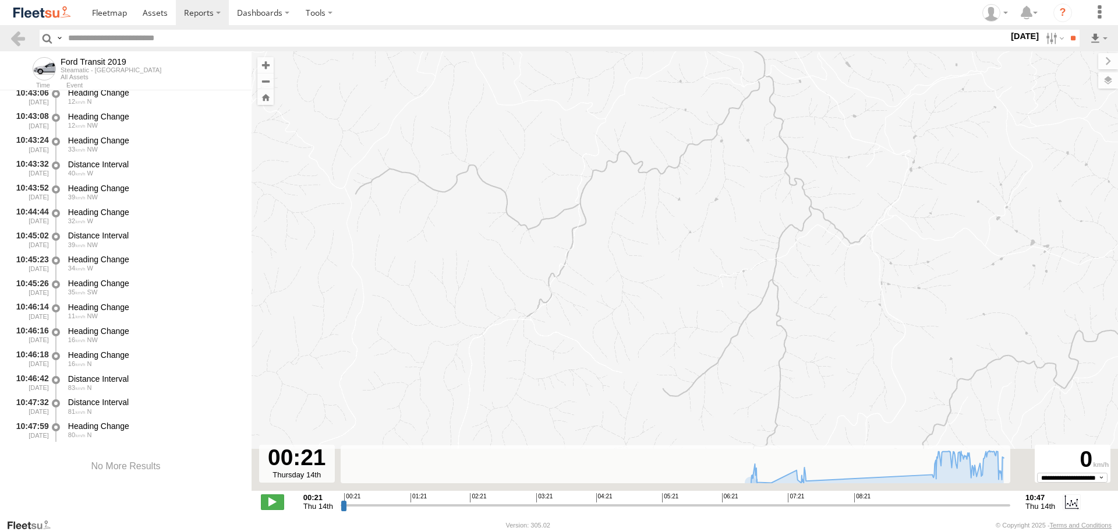
drag, startPoint x: 998, startPoint y: 384, endPoint x: 804, endPoint y: 107, distance: 338.3
click at [804, 107] on div "Ford Transit 2019 06:55 Thu 07:09 Thu 07:34 Thu 08:41 Thu" at bounding box center [685, 276] width 867 height 451
drag, startPoint x: 737, startPoint y: 370, endPoint x: 786, endPoint y: 121, distance: 253.4
click at [786, 125] on div "Ford Transit 2019 06:55 Thu 07:09 Thu 07:34 Thu 08:41 Thu" at bounding box center [685, 276] width 867 height 451
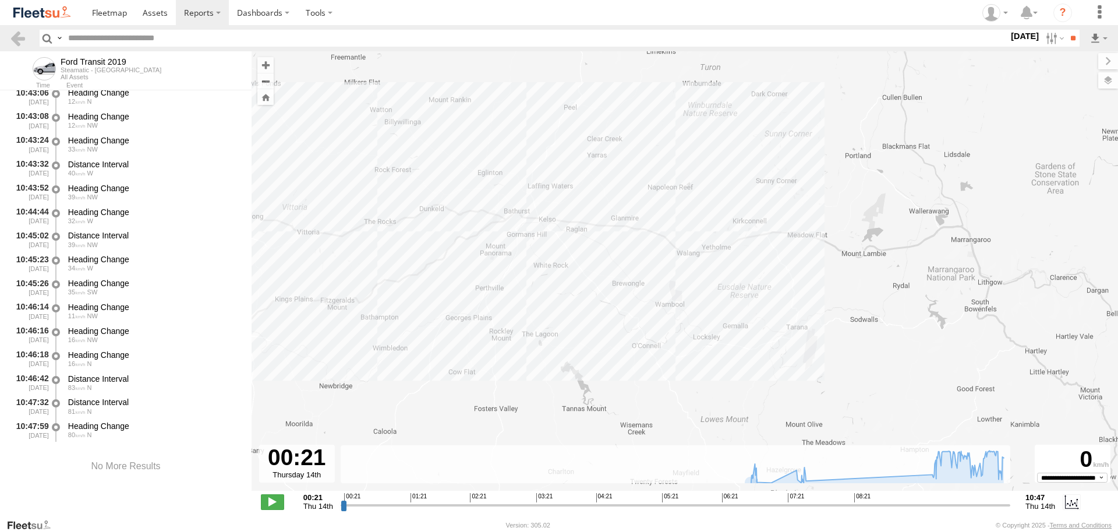
drag, startPoint x: 812, startPoint y: 308, endPoint x: 798, endPoint y: 241, distance: 69.0
click at [798, 241] on div "Ford Transit 2019 06:55 Thu 07:09 Thu 07:34 Thu 08:41 Thu" at bounding box center [685, 276] width 867 height 451
